Goal: Check status: Check status

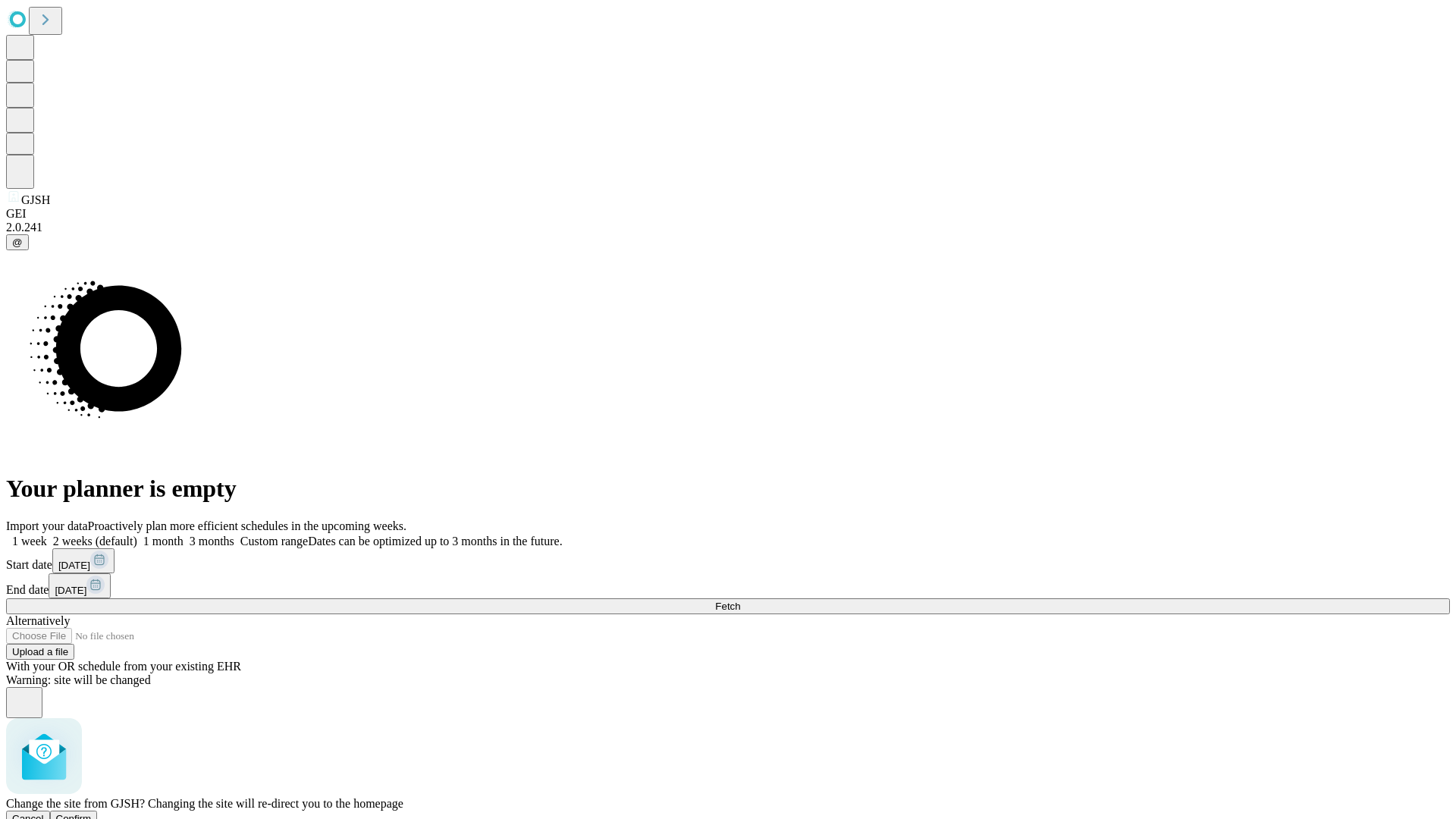
click at [92, 813] on span "Confirm" at bounding box center [73, 818] width 35 height 11
click at [183, 534] on label "1 month" at bounding box center [160, 540] width 46 height 13
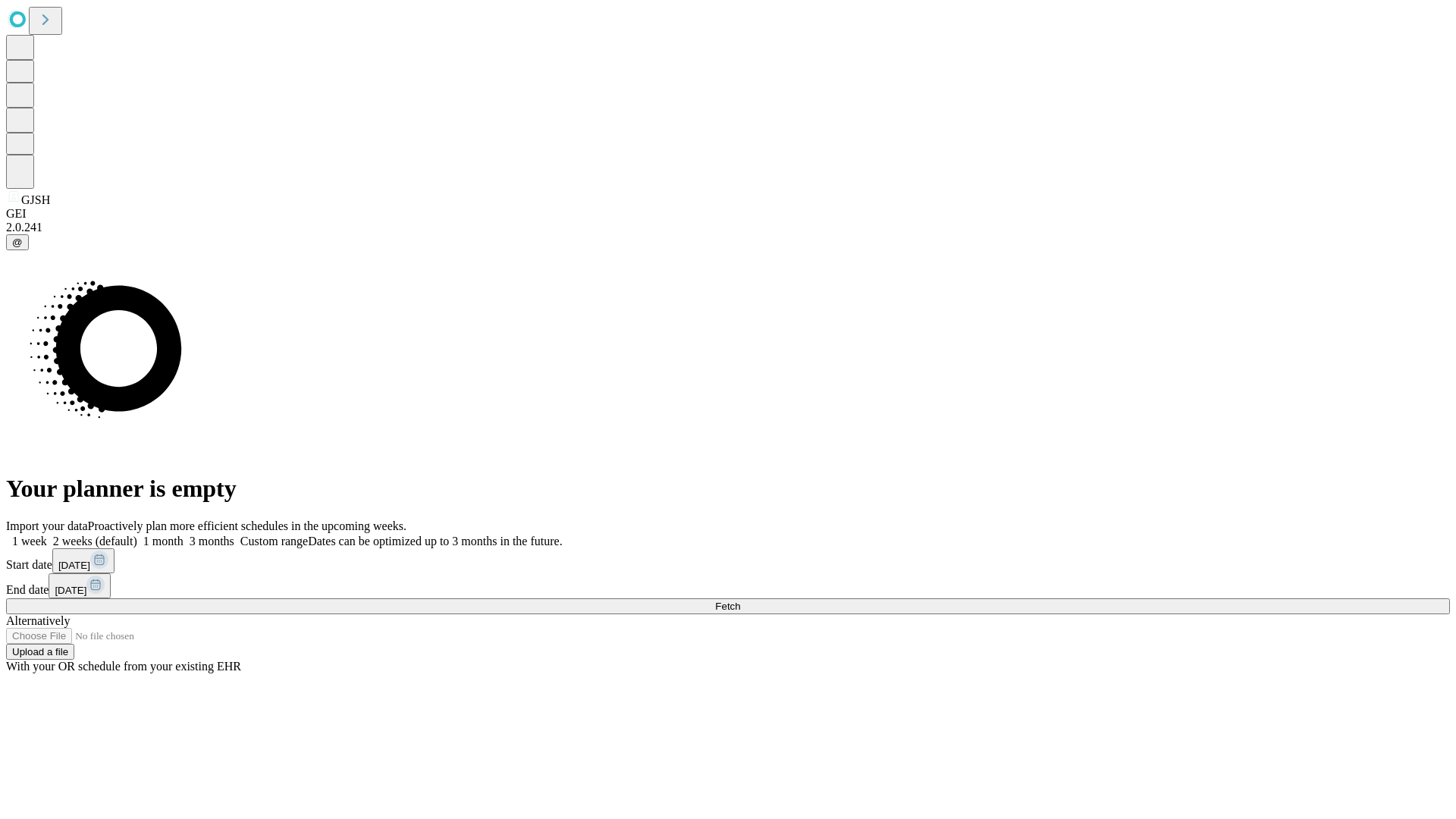
click at [740, 600] on span "Fetch" at bounding box center [728, 605] width 25 height 11
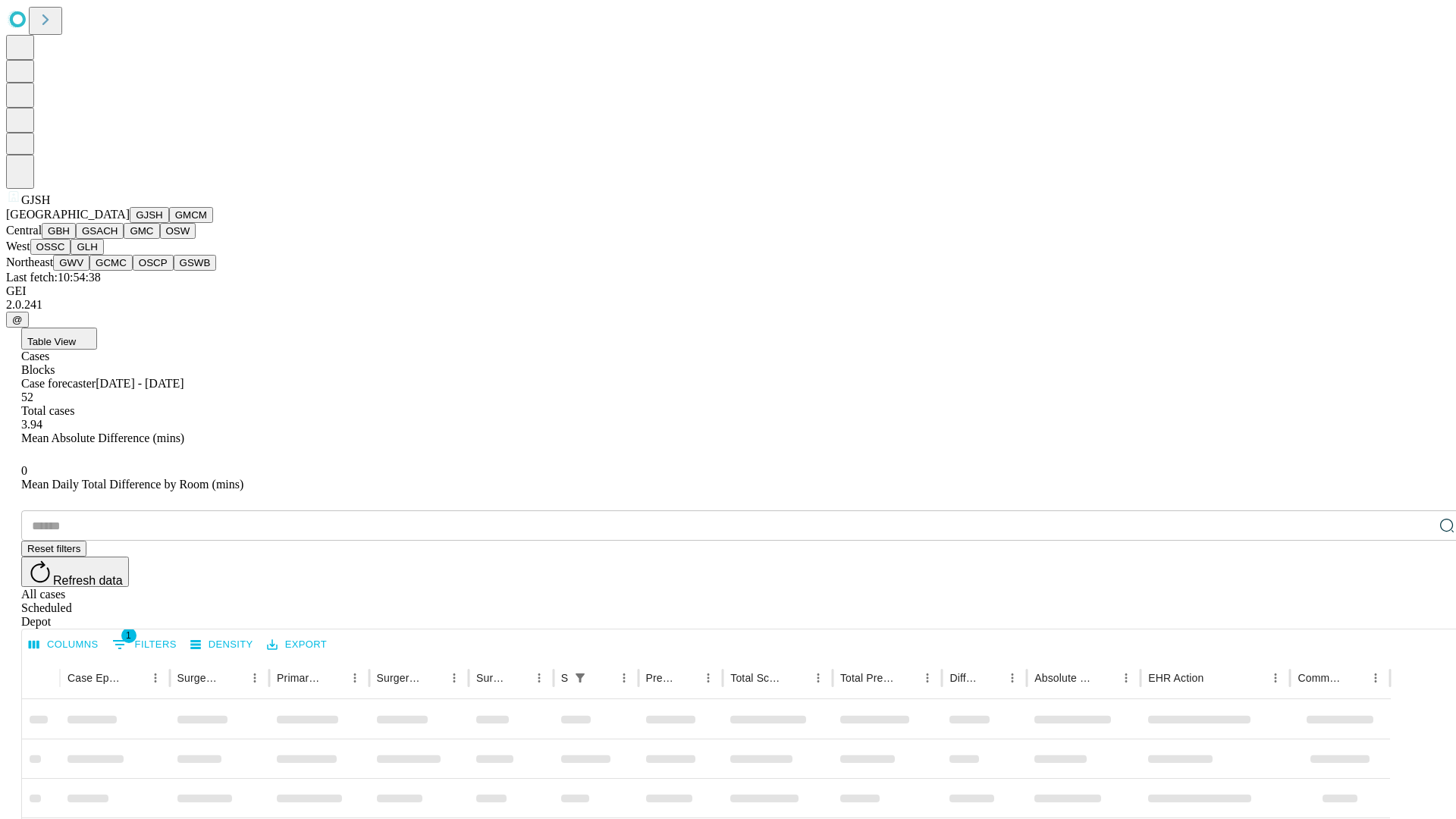
click at [169, 223] on button "GMCM" at bounding box center [191, 214] width 44 height 16
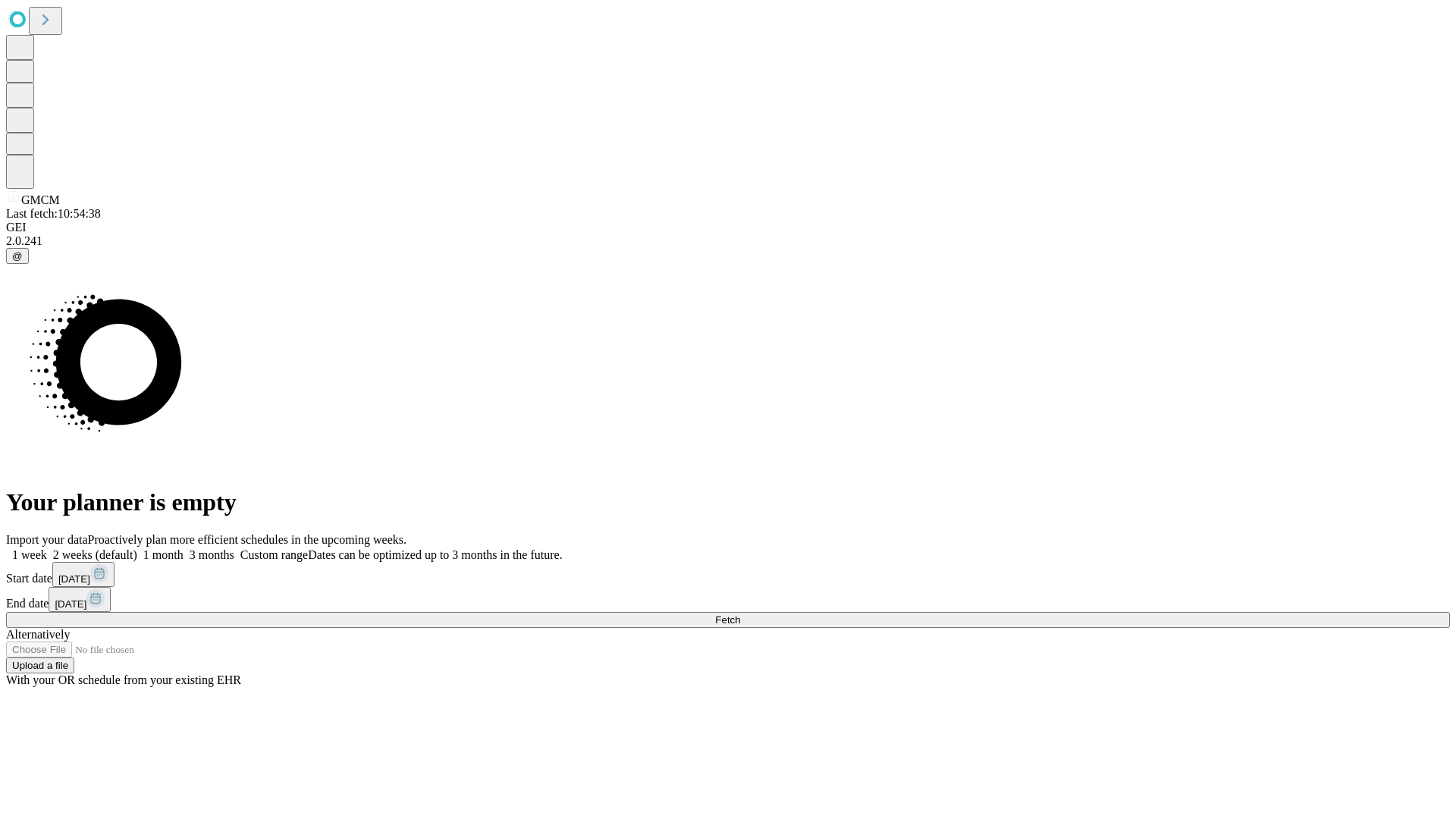
click at [183, 548] on label "1 month" at bounding box center [160, 554] width 46 height 13
click at [740, 614] on span "Fetch" at bounding box center [728, 619] width 25 height 11
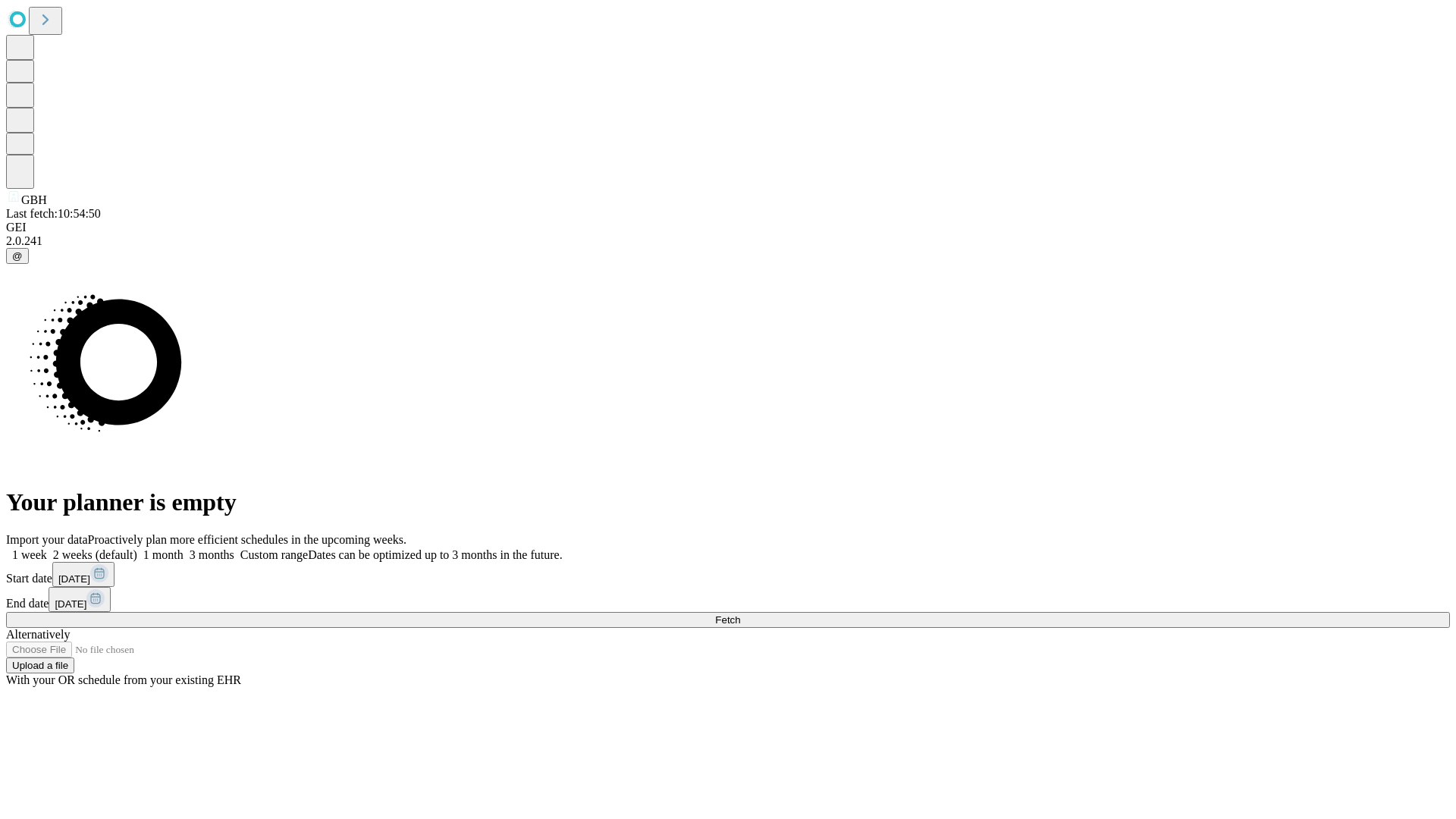
click at [740, 614] on span "Fetch" at bounding box center [728, 619] width 25 height 11
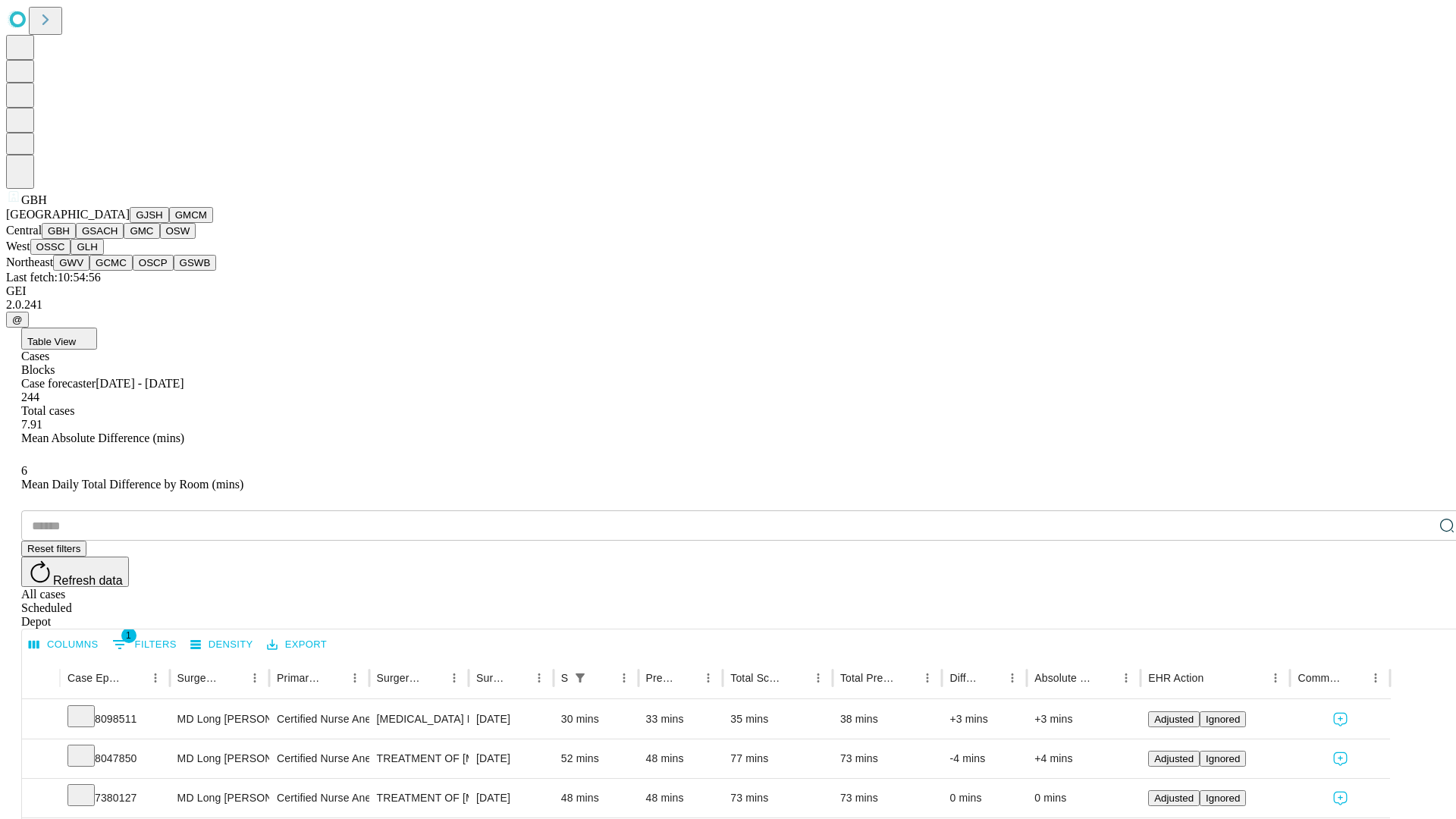
click at [117, 239] on button "GSACH" at bounding box center [100, 231] width 48 height 16
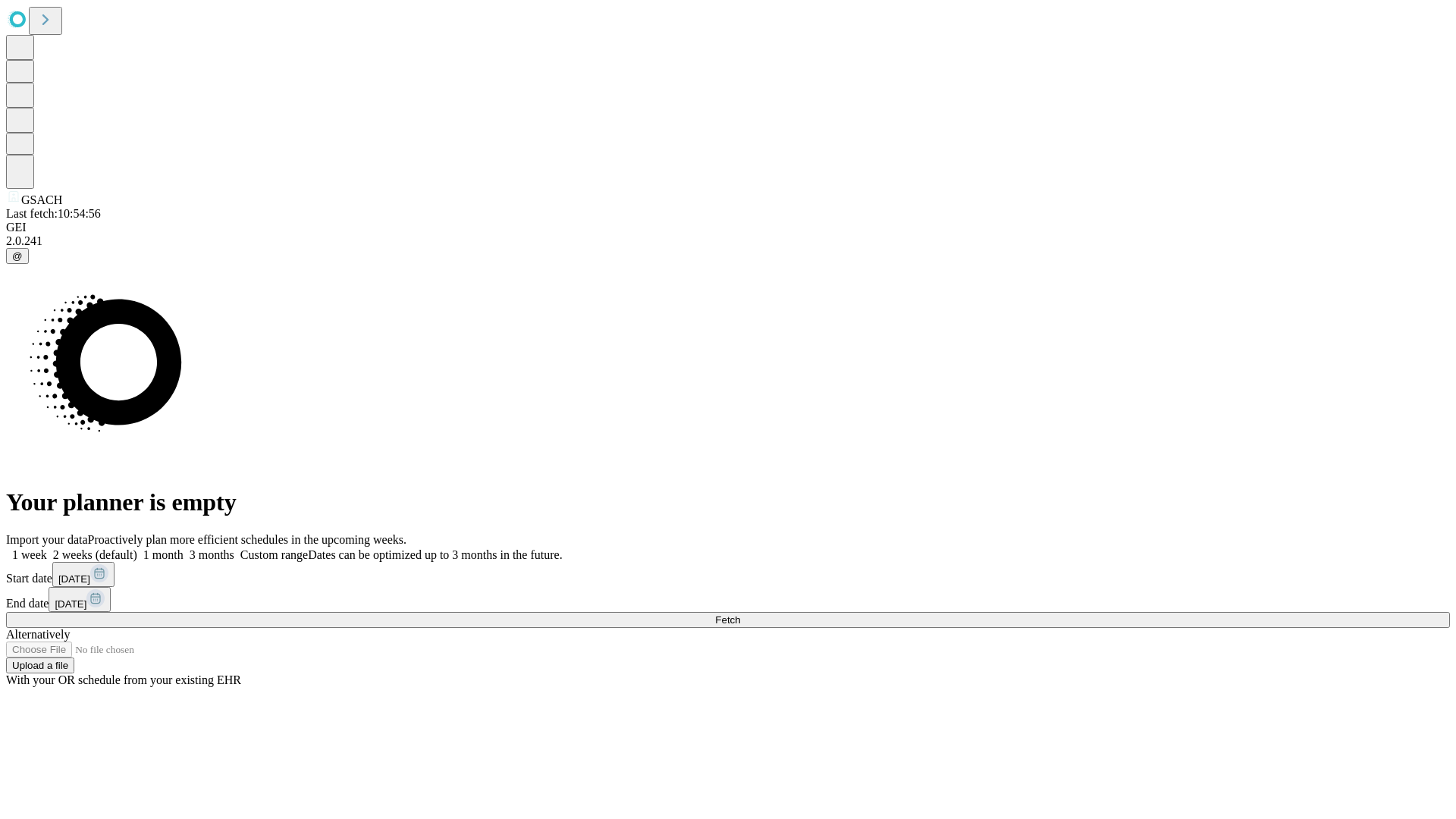
click at [183, 548] on label "1 month" at bounding box center [160, 554] width 46 height 13
click at [740, 614] on span "Fetch" at bounding box center [728, 619] width 25 height 11
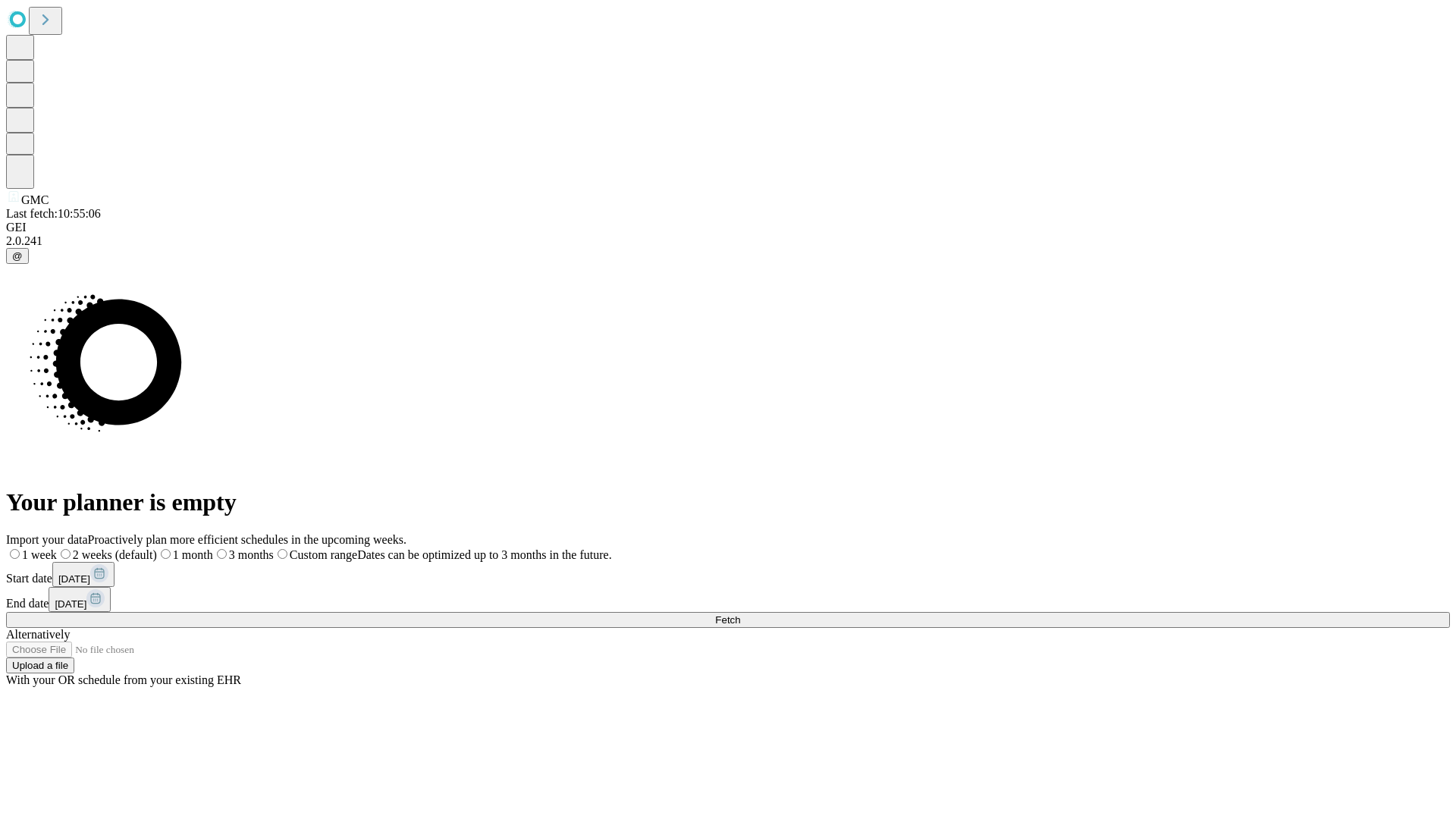
click at [213, 548] on label "1 month" at bounding box center [185, 554] width 56 height 13
click at [740, 614] on span "Fetch" at bounding box center [728, 619] width 25 height 11
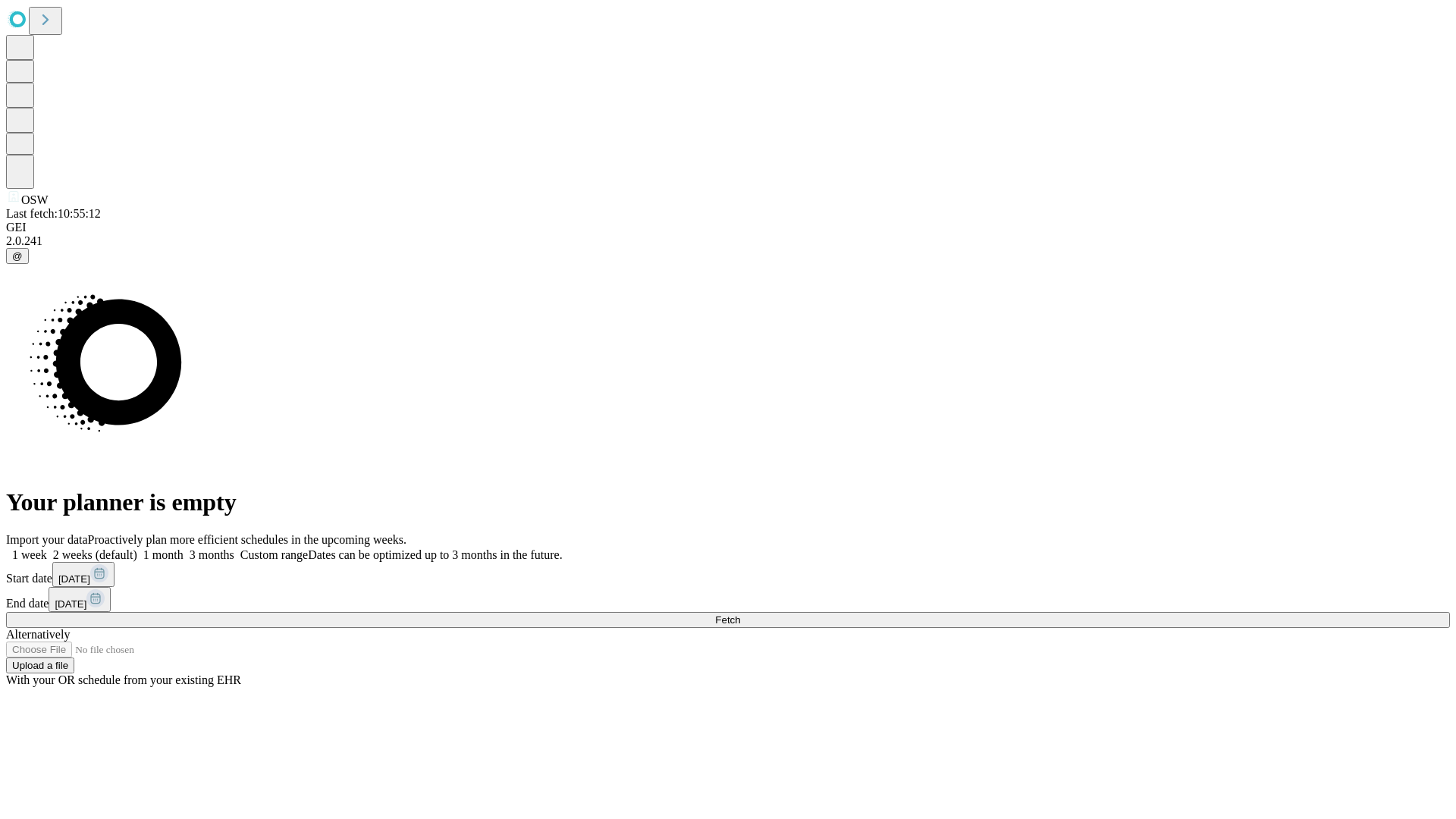
click at [183, 548] on label "1 month" at bounding box center [160, 554] width 46 height 13
click at [740, 614] on span "Fetch" at bounding box center [728, 619] width 25 height 11
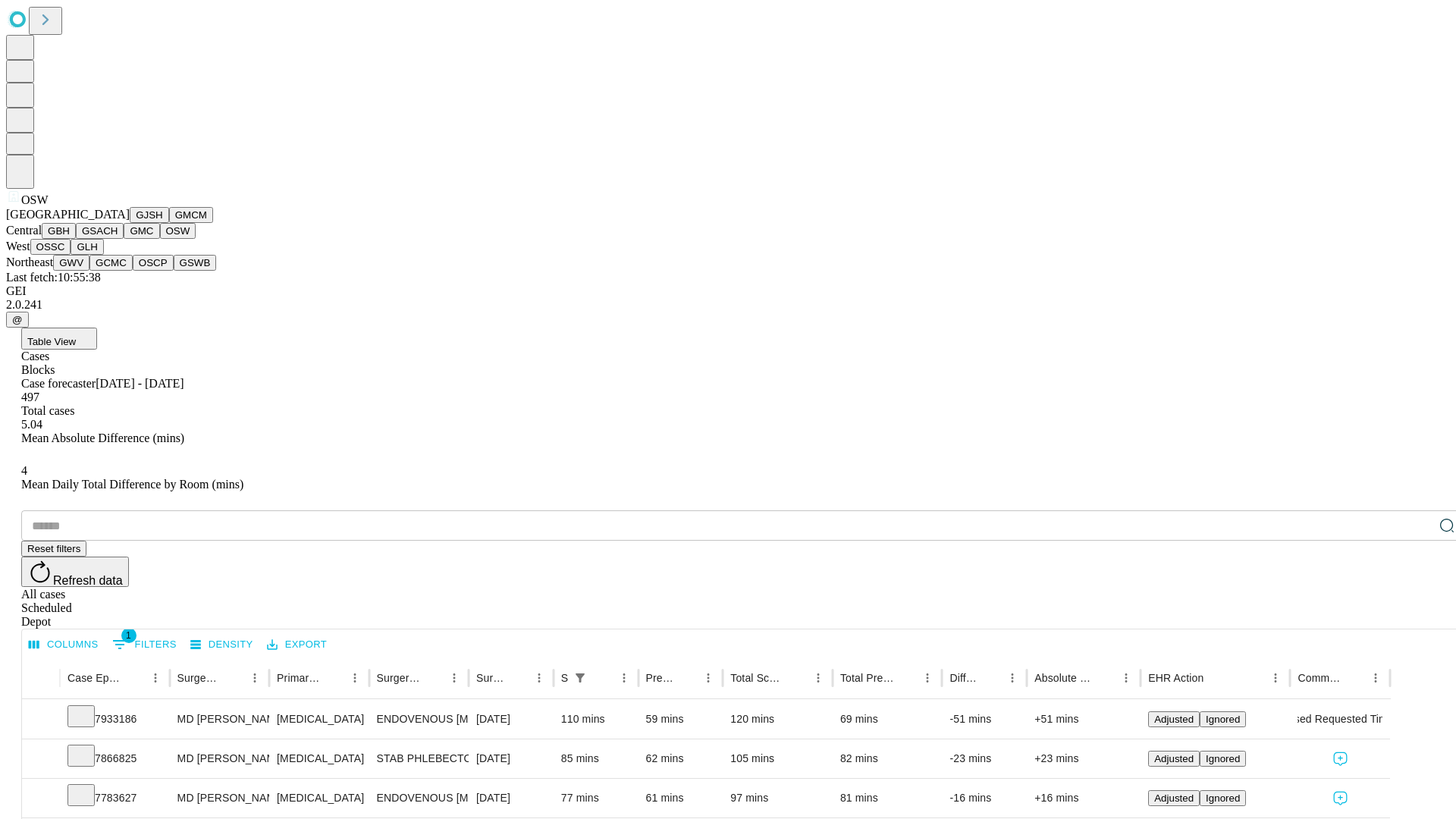
click at [71, 255] on button "OSSC" at bounding box center [51, 247] width 41 height 16
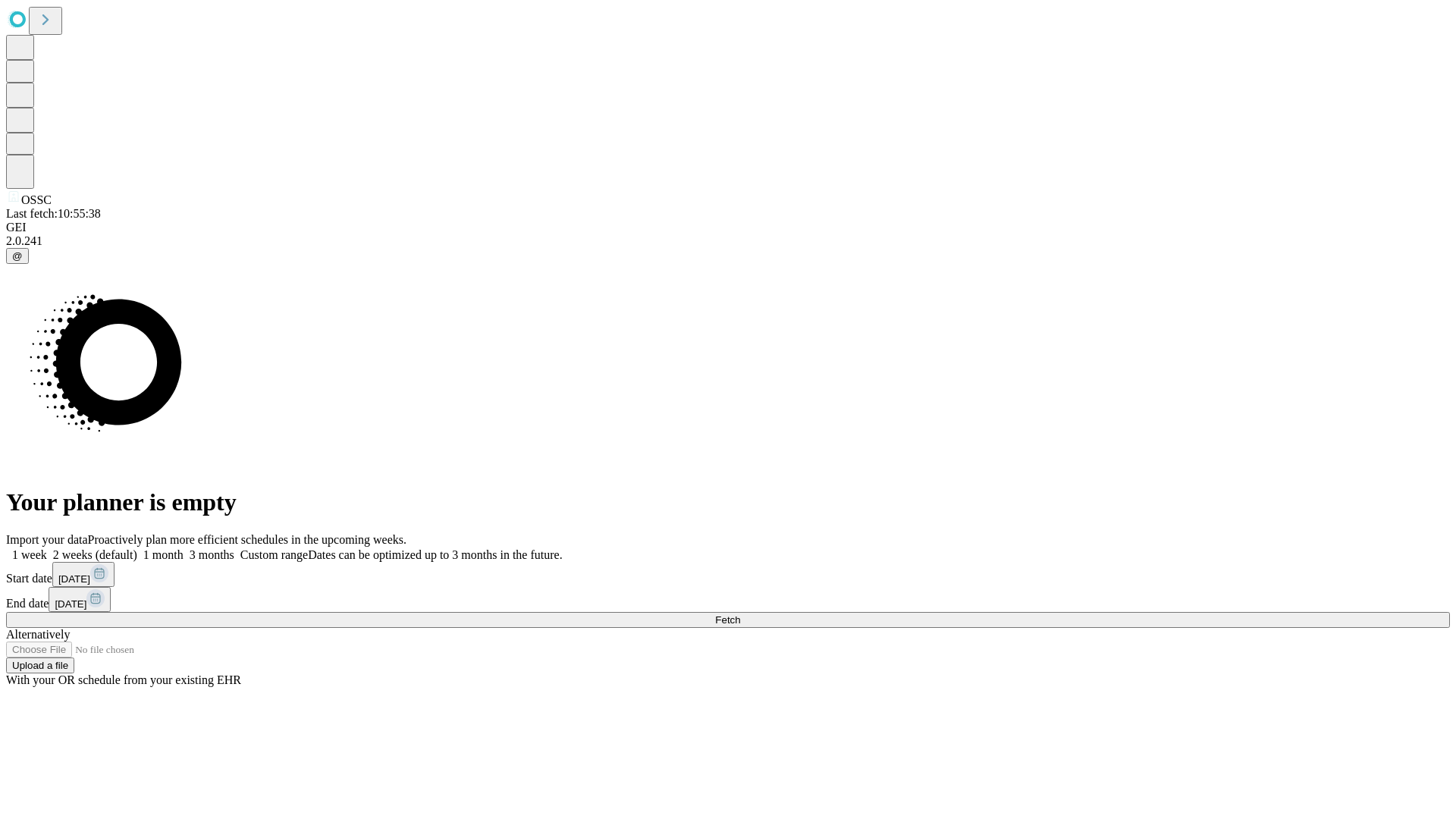
click at [183, 548] on label "1 month" at bounding box center [160, 554] width 46 height 13
click at [740, 614] on span "Fetch" at bounding box center [728, 619] width 25 height 11
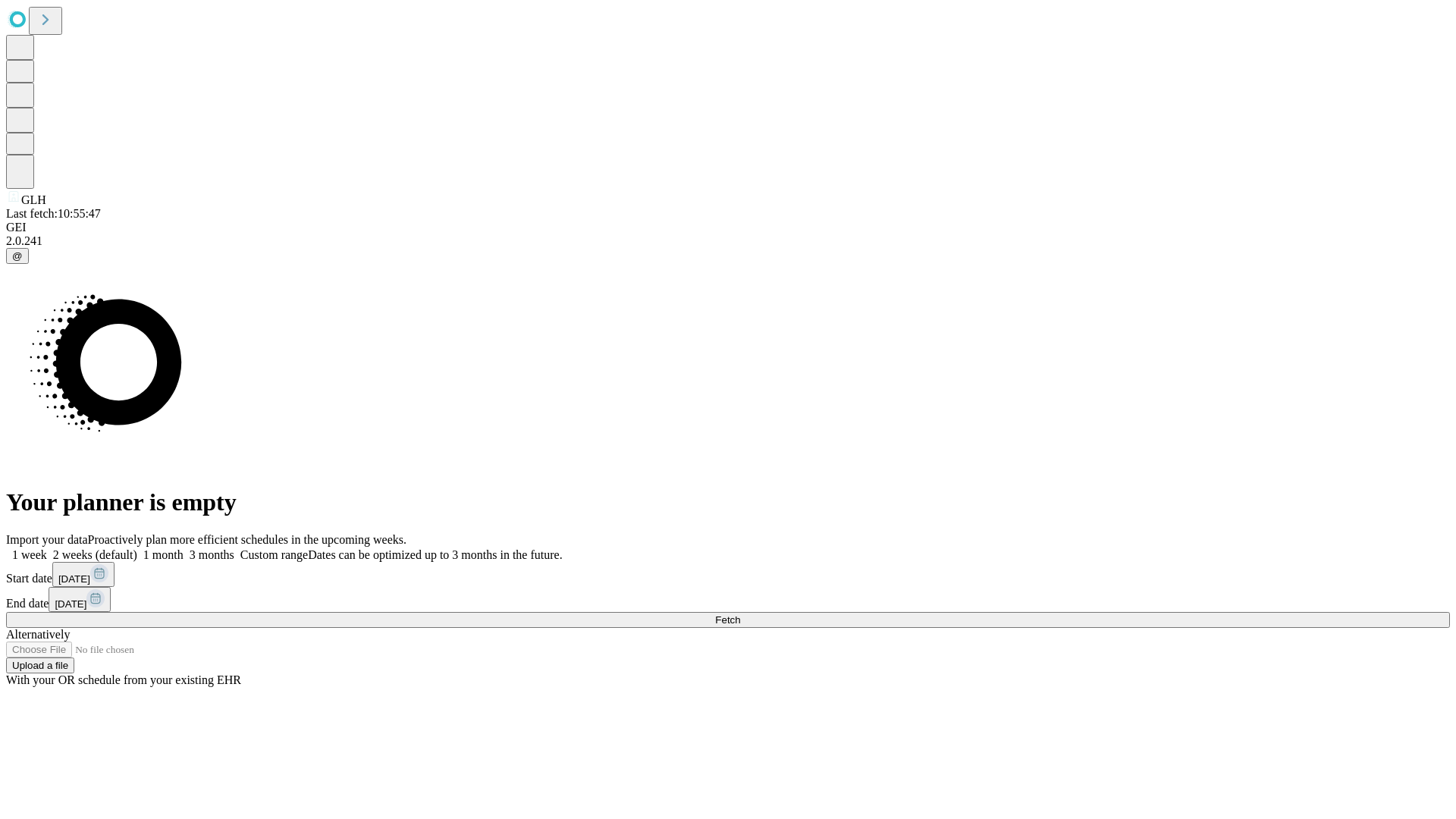
click at [183, 548] on label "1 month" at bounding box center [160, 554] width 46 height 13
click at [740, 614] on span "Fetch" at bounding box center [728, 619] width 25 height 11
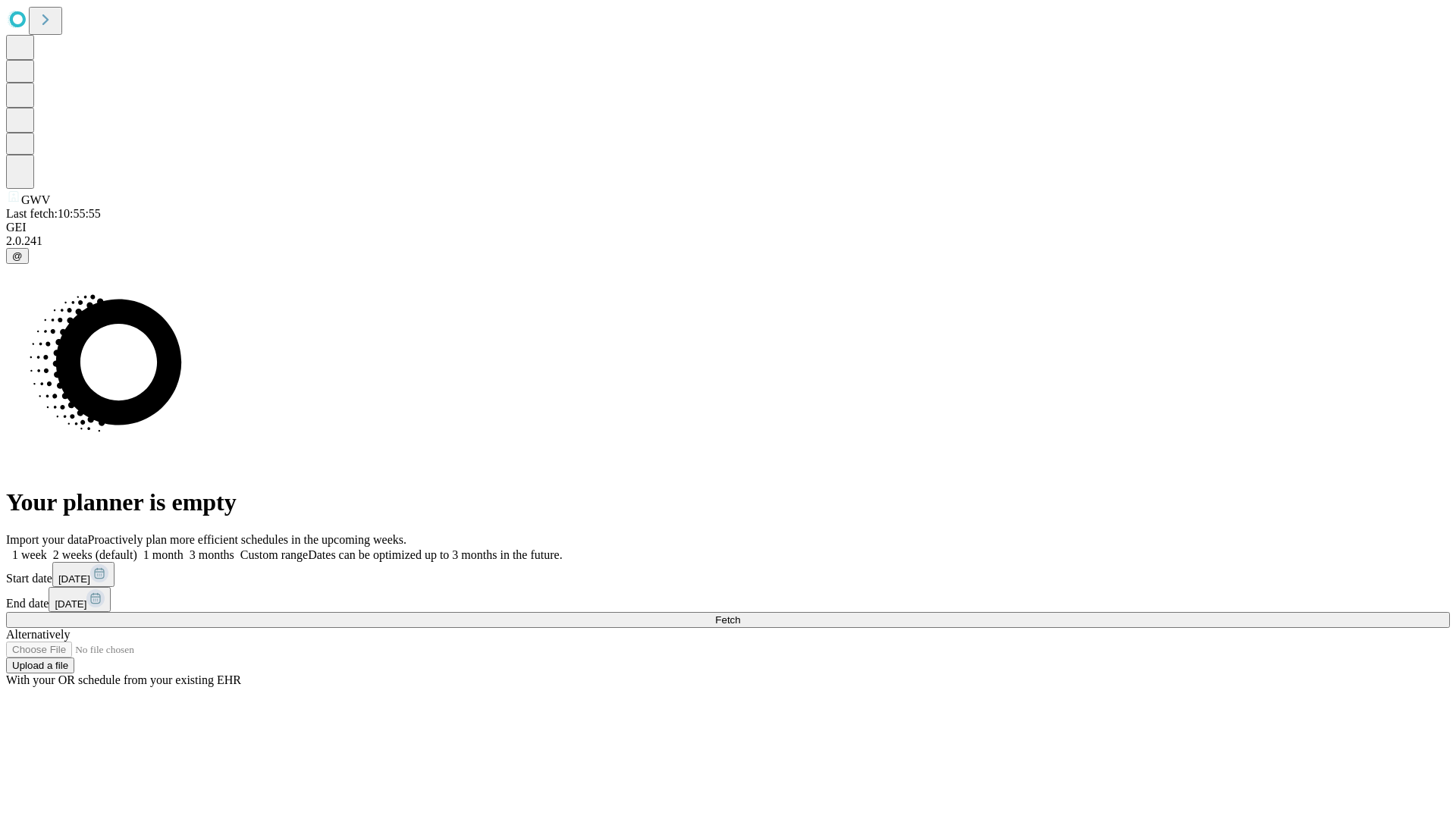
click at [740, 614] on span "Fetch" at bounding box center [728, 619] width 25 height 11
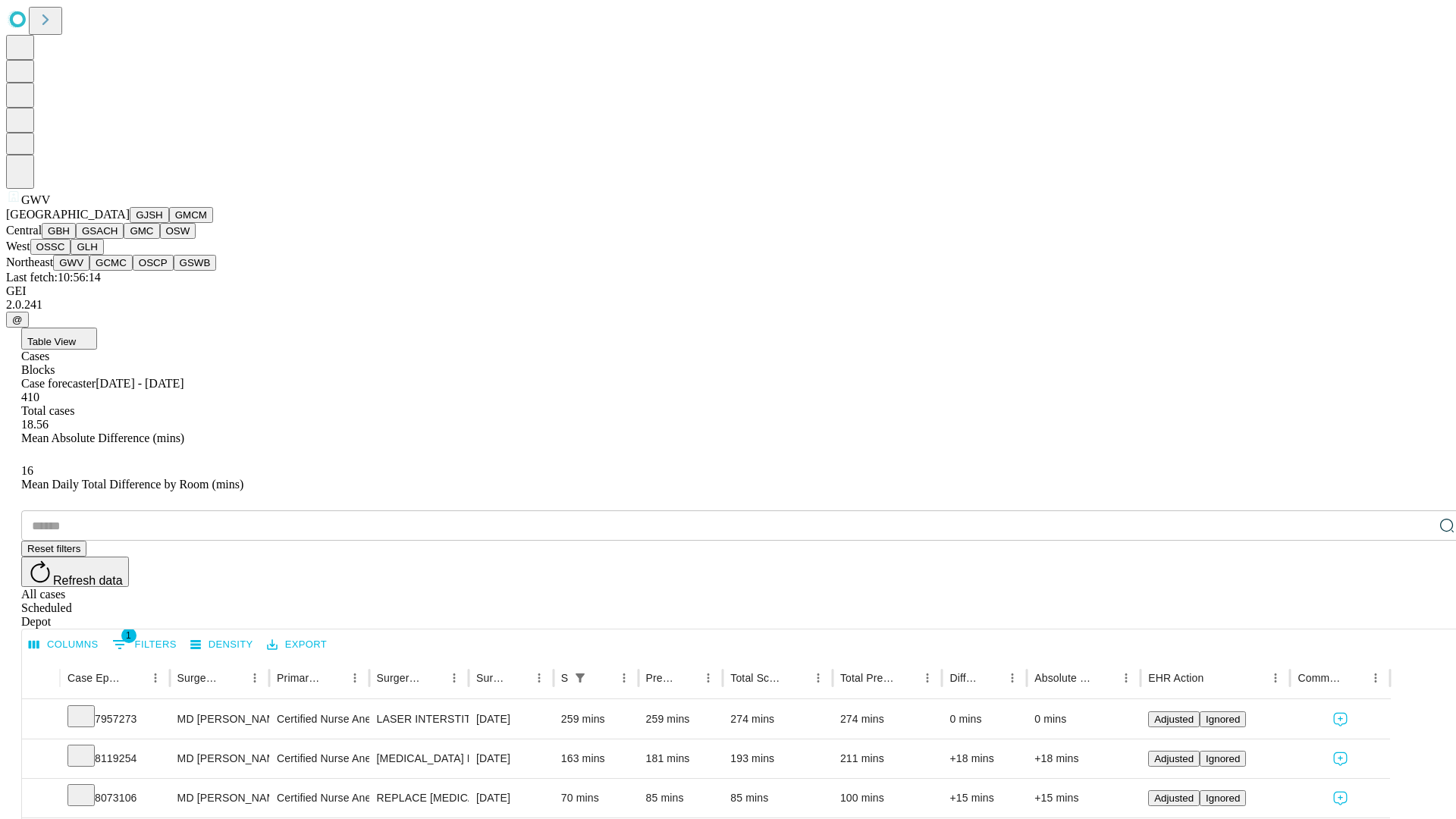
click at [117, 271] on button "GCMC" at bounding box center [111, 263] width 43 height 16
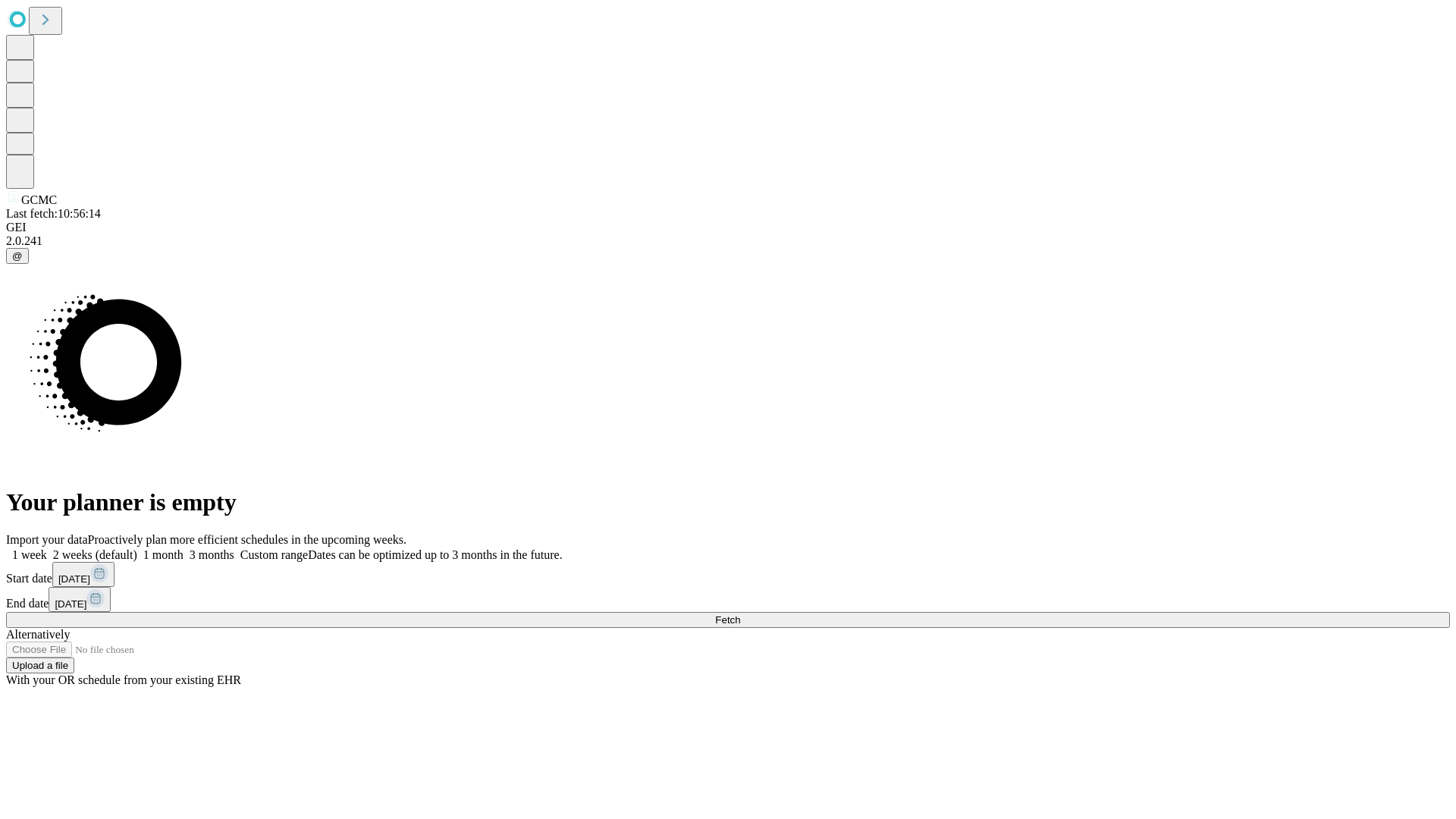
click at [183, 548] on label "1 month" at bounding box center [160, 554] width 46 height 13
click at [740, 614] on span "Fetch" at bounding box center [728, 619] width 25 height 11
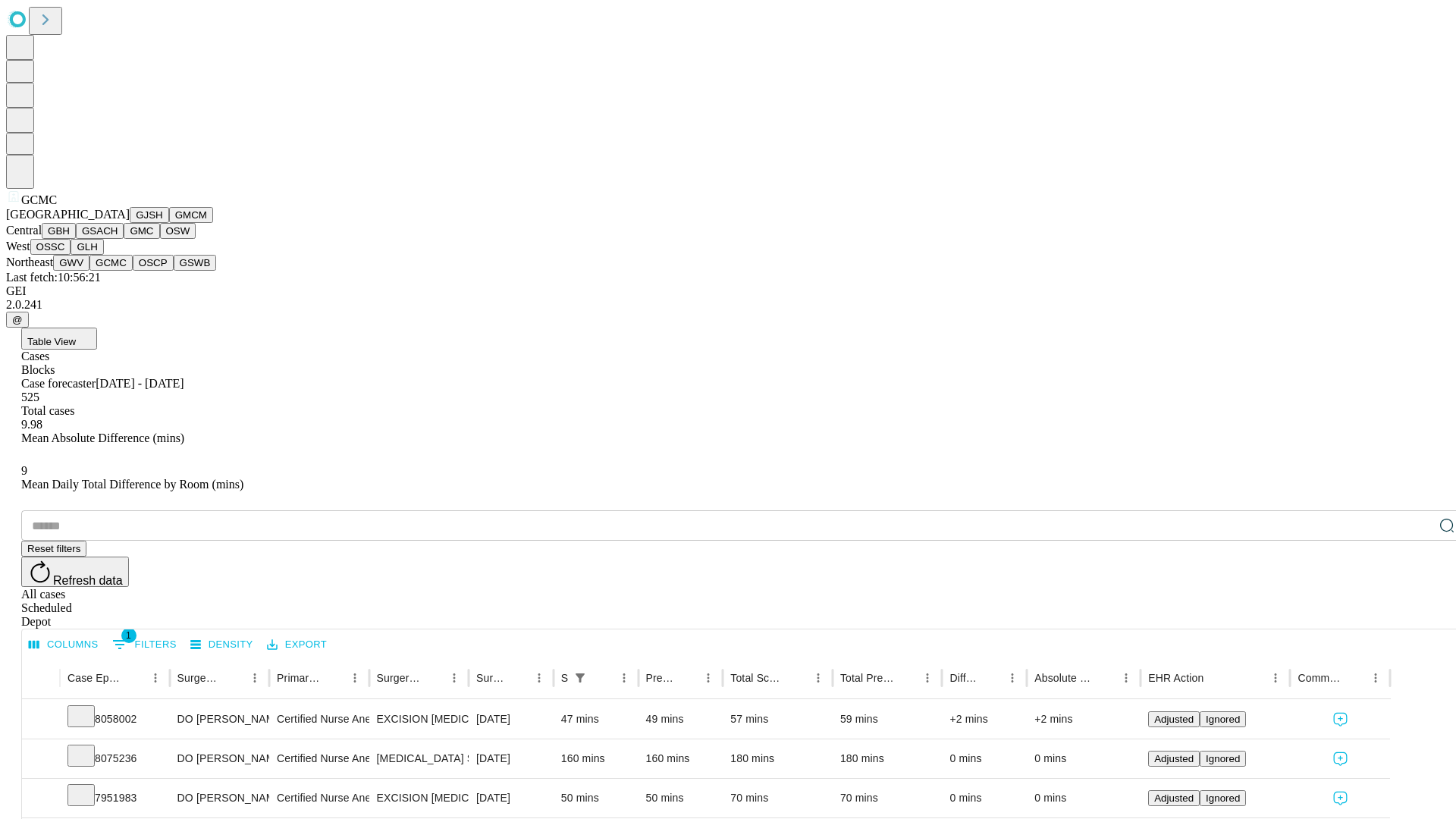
click at [133, 271] on button "OSCP" at bounding box center [153, 263] width 41 height 16
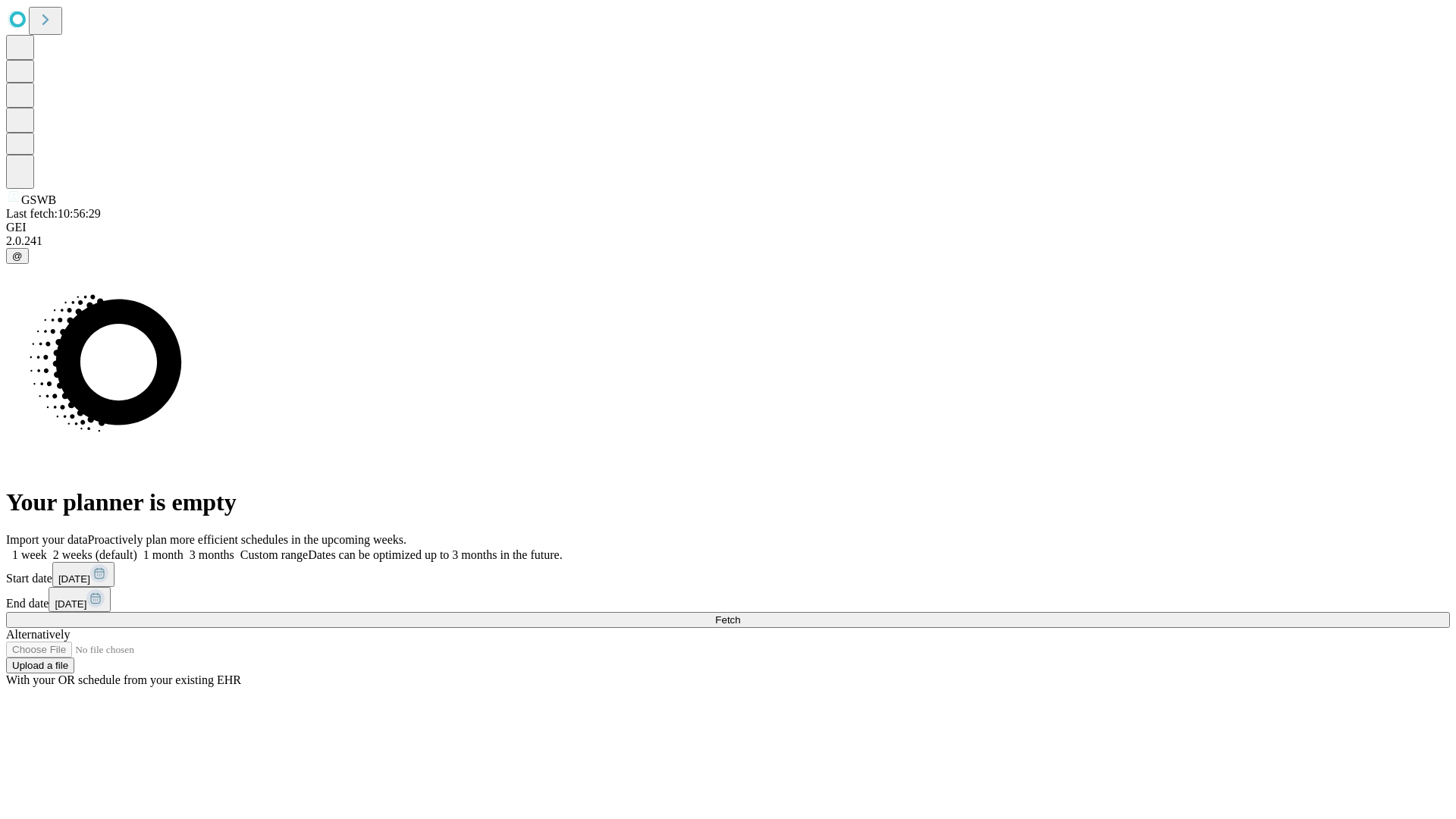
click at [183, 548] on label "1 month" at bounding box center [160, 554] width 46 height 13
click at [740, 614] on span "Fetch" at bounding box center [728, 619] width 25 height 11
